Goal: Information Seeking & Learning: Learn about a topic

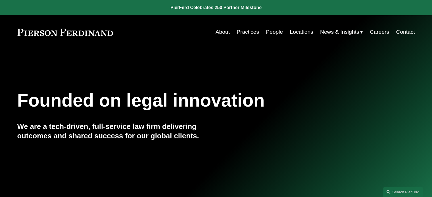
click at [250, 33] on link "Practices" at bounding box center [247, 32] width 22 height 11
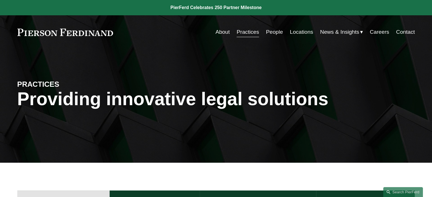
scroll to position [112, 0]
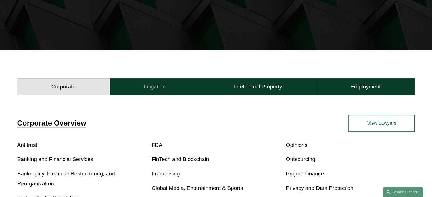
click at [155, 90] on h4 "Litigation" at bounding box center [155, 86] width 22 height 7
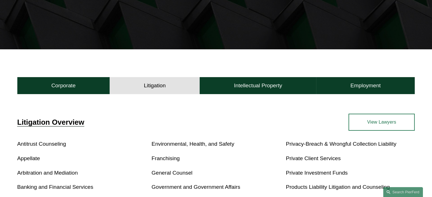
scroll to position [106, 0]
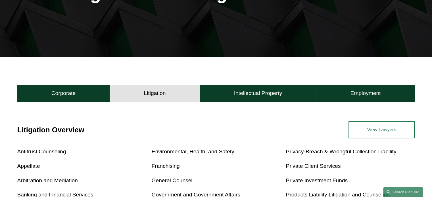
click at [366, 134] on link "View Lawyers" at bounding box center [381, 129] width 66 height 17
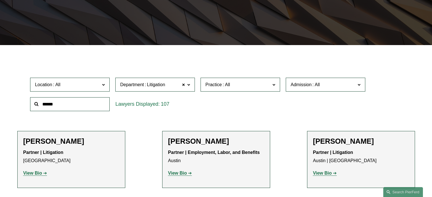
scroll to position [142, 0]
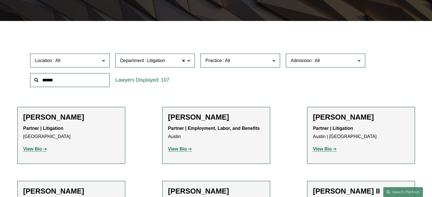
click at [90, 61] on span "Location" at bounding box center [67, 61] width 65 height 8
click at [0, 0] on link "[GEOGRAPHIC_DATA]" at bounding box center [0, 0] width 0 height 0
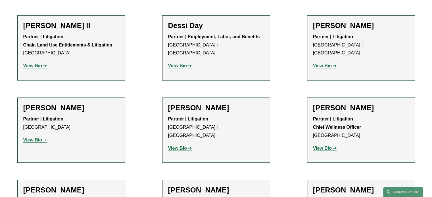
scroll to position [233, 0]
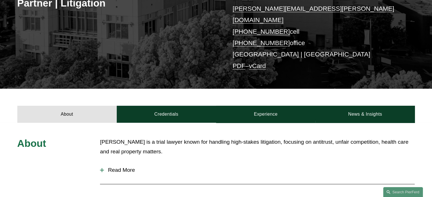
scroll to position [146, 0]
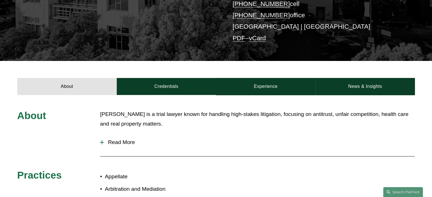
click at [126, 135] on button "Read More" at bounding box center [257, 142] width 314 height 15
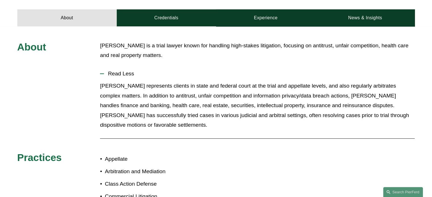
scroll to position [209, 0]
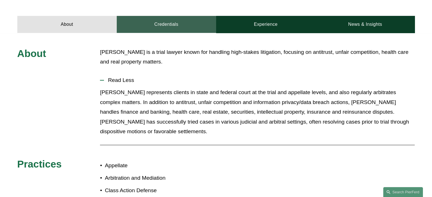
click at [169, 16] on link "Credentials" at bounding box center [166, 24] width 99 height 17
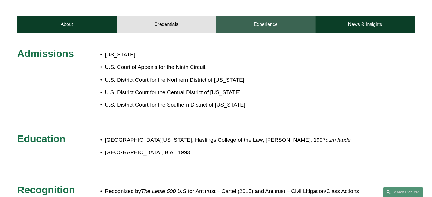
click at [252, 16] on link "Experience" at bounding box center [265, 24] width 99 height 17
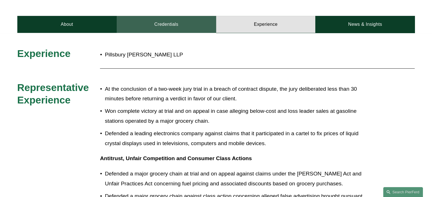
click at [177, 16] on link "Credentials" at bounding box center [166, 24] width 99 height 17
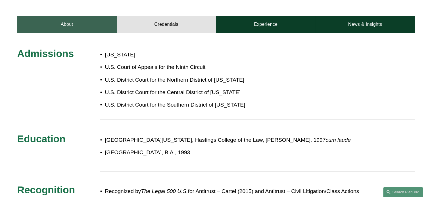
click at [91, 18] on link "About" at bounding box center [66, 24] width 99 height 17
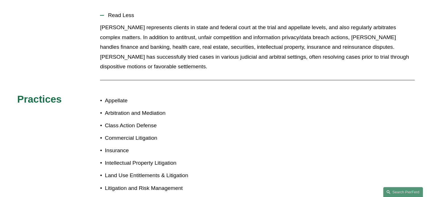
scroll to position [275, 0]
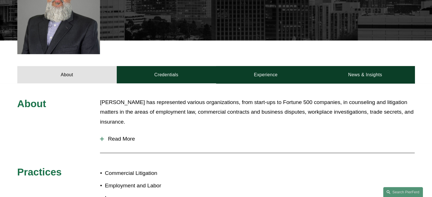
scroll to position [207, 0]
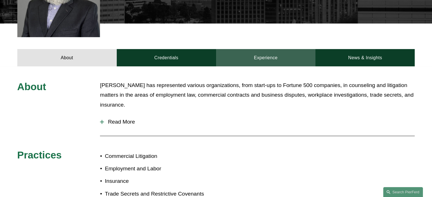
click at [252, 51] on link "Experience" at bounding box center [265, 57] width 99 height 17
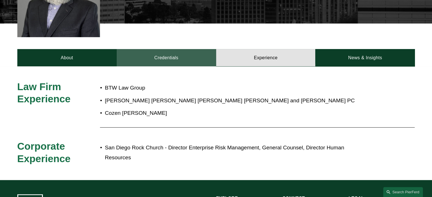
click at [180, 54] on link "Credentials" at bounding box center [166, 57] width 99 height 17
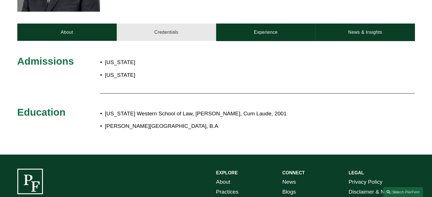
scroll to position [232, 0]
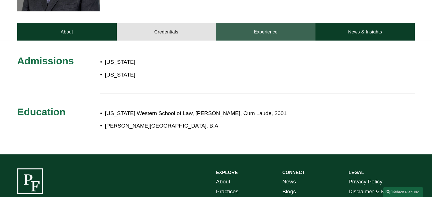
click at [255, 26] on link "Experience" at bounding box center [265, 31] width 99 height 17
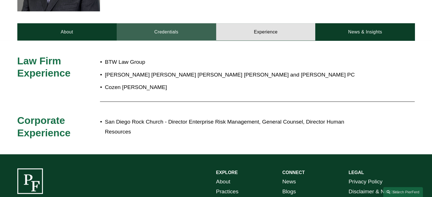
click at [189, 30] on link "Credentials" at bounding box center [166, 31] width 99 height 17
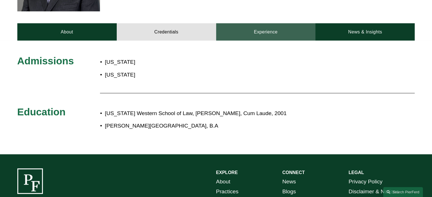
click at [250, 30] on link "Experience" at bounding box center [265, 31] width 99 height 17
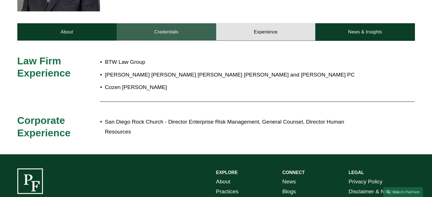
click at [181, 33] on link "Credentials" at bounding box center [166, 31] width 99 height 17
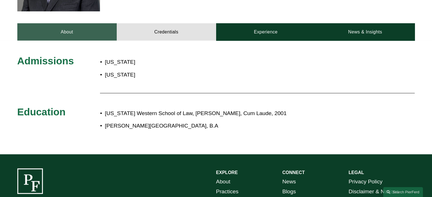
click at [77, 25] on link "About" at bounding box center [66, 31] width 99 height 17
